Goal: Transaction & Acquisition: Subscribe to service/newsletter

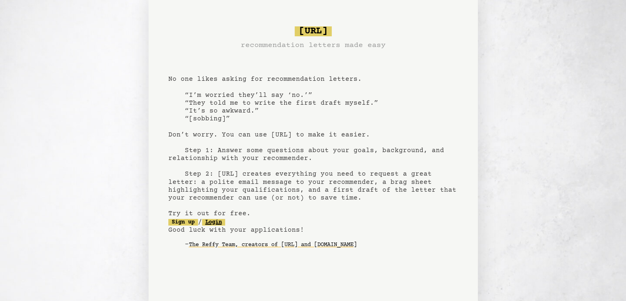
click at [225, 223] on link "Login" at bounding box center [213, 222] width 23 height 7
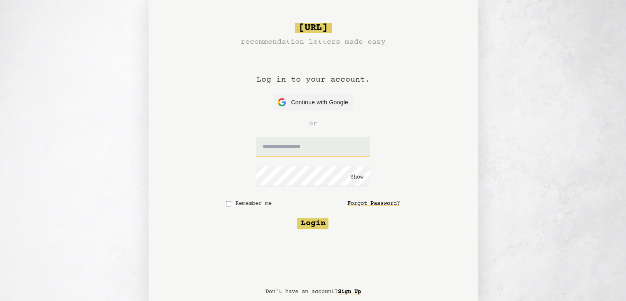
click at [295, 147] on input "text" at bounding box center [313, 147] width 114 height 20
click at [474, 171] on div "[URL] recommendation letters made easy Log in to your account. Continue with Go…" at bounding box center [313, 154] width 329 height 309
click at [315, 105] on span "Continue with Google" at bounding box center [319, 102] width 57 height 9
click at [350, 293] on link "Sign Up" at bounding box center [349, 291] width 23 height 13
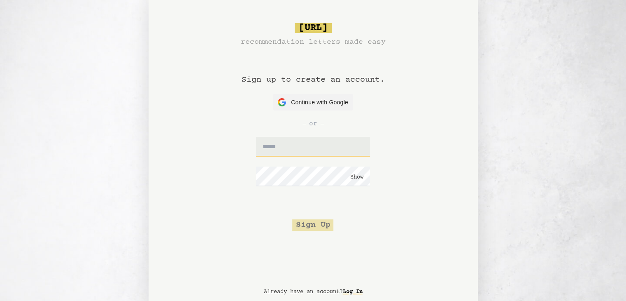
click at [293, 149] on input "text" at bounding box center [313, 147] width 114 height 20
type input "**********"
click at [325, 226] on button "Sign Up" at bounding box center [312, 225] width 41 height 12
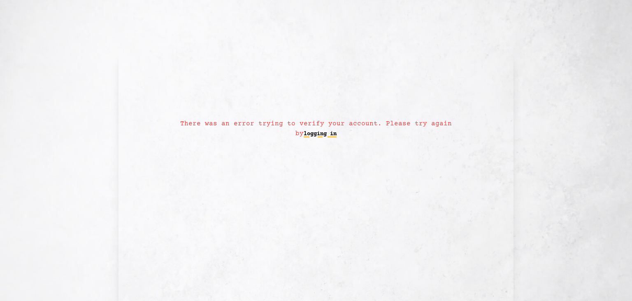
click at [304, 134] on link "logging in" at bounding box center [320, 133] width 33 height 13
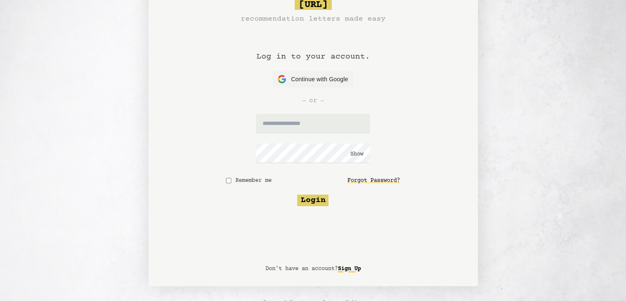
scroll to position [35, 0]
